Goal: Find contact information: Find contact information

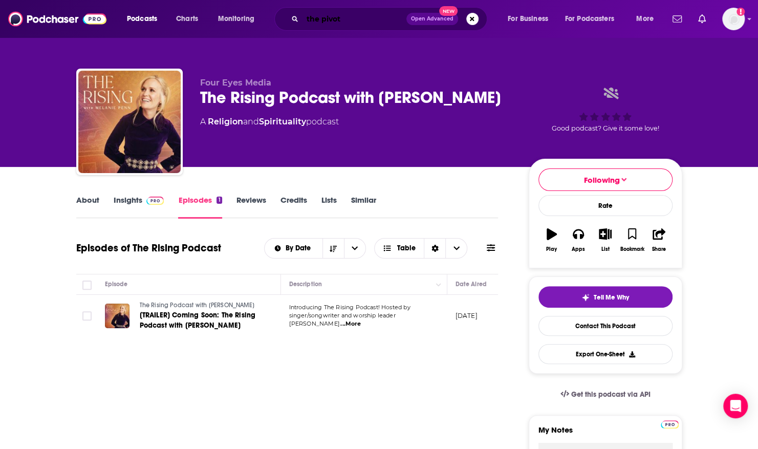
click at [350, 16] on input "the pivot" at bounding box center [354, 19] width 104 height 16
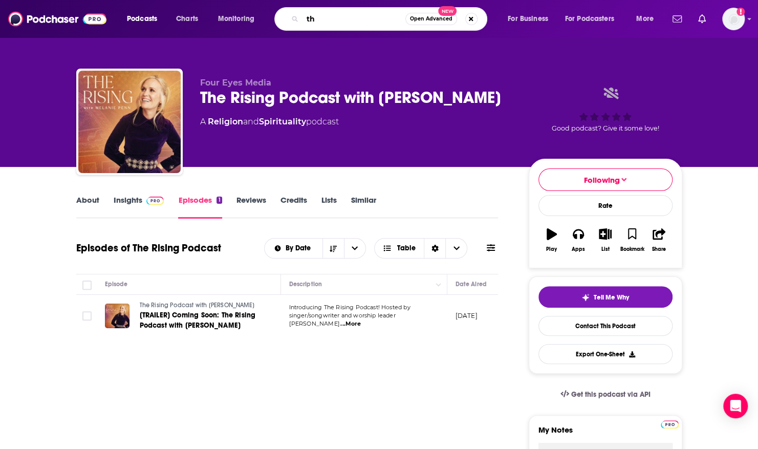
type input "t"
type input "praying [DEMOGRAPHIC_DATA] women"
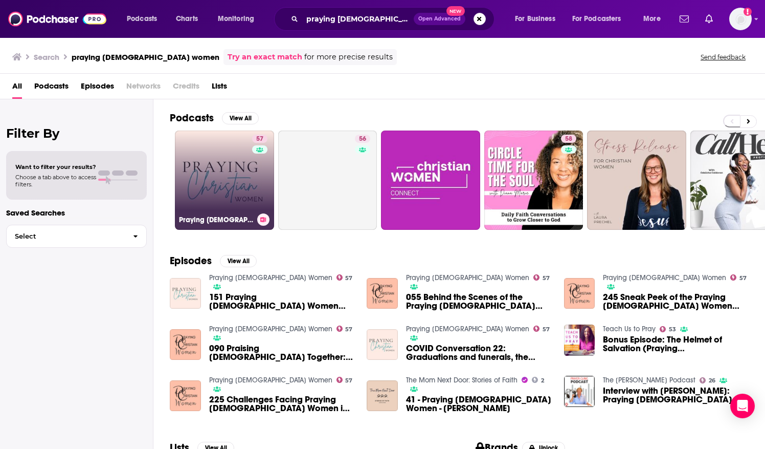
click at [247, 175] on link "57 Praying [DEMOGRAPHIC_DATA] Women" at bounding box center [224, 179] width 99 height 99
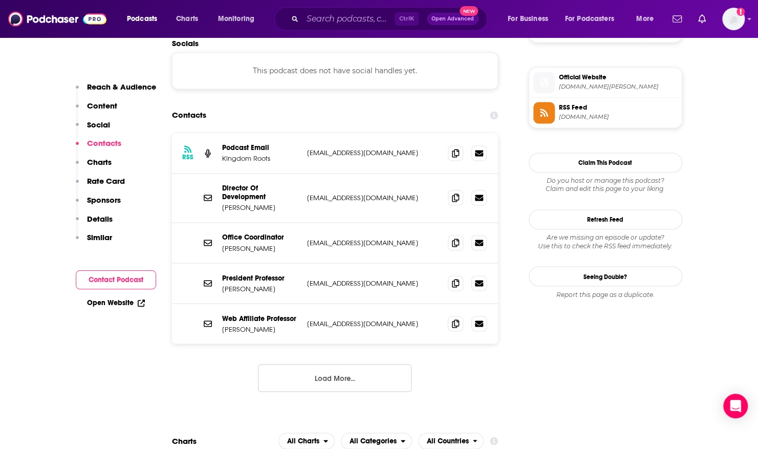
scroll to position [895, 0]
click at [456, 148] on icon at bounding box center [455, 152] width 7 height 8
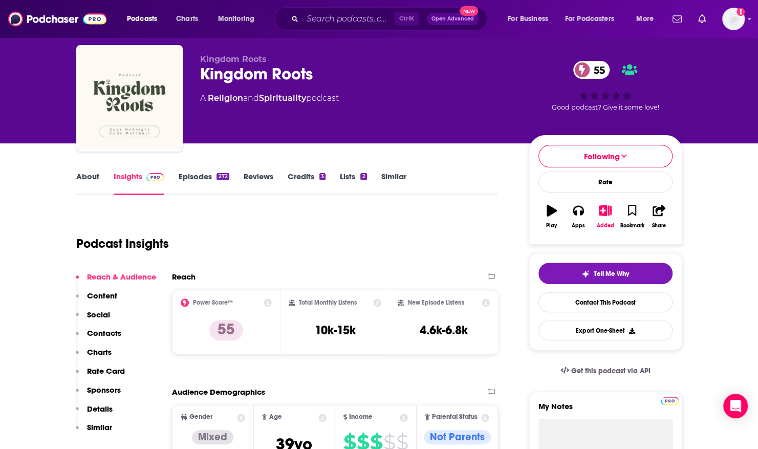
scroll to position [0, 0]
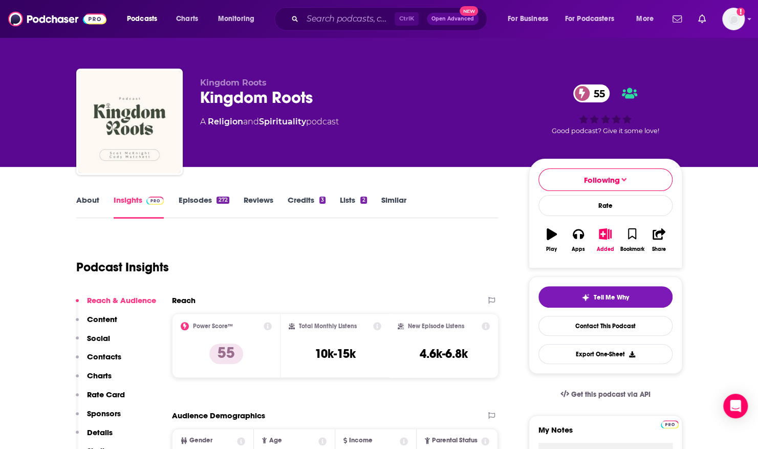
click at [90, 200] on link "About" at bounding box center [87, 207] width 23 height 24
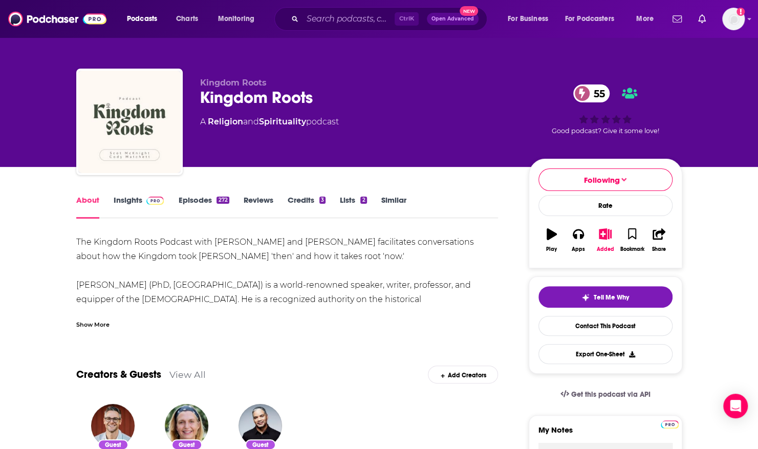
click at [89, 325] on div "Show More" at bounding box center [92, 324] width 33 height 10
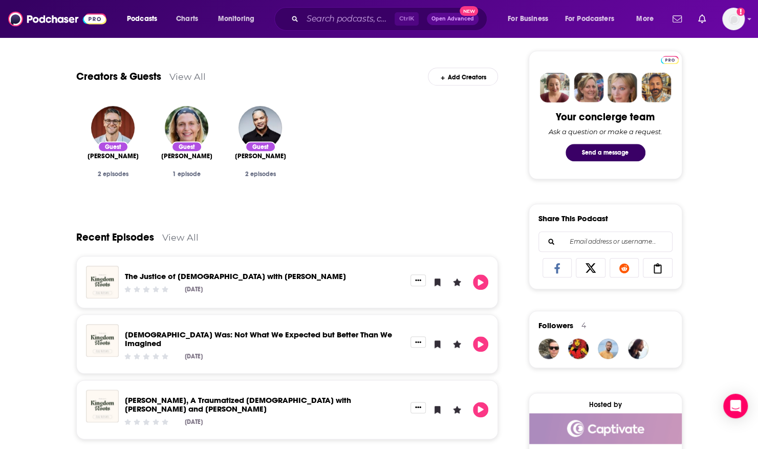
scroll to position [476, 0]
